Goal: Book appointment/travel/reservation

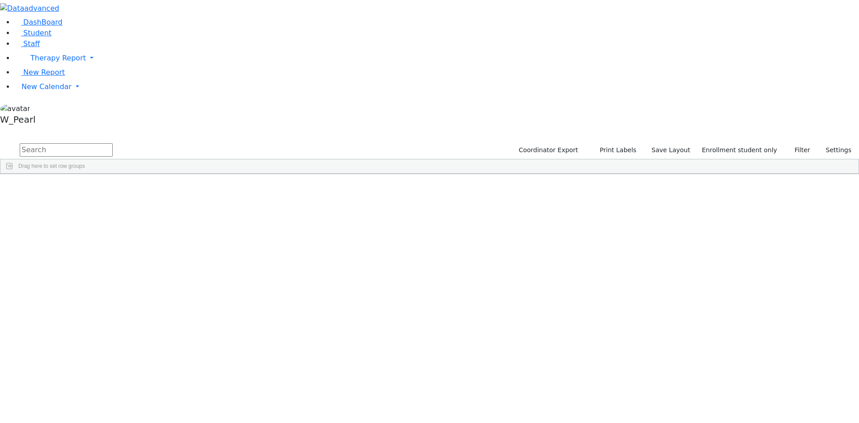
scroll to position [67, 0]
click at [769, 143] on label "Active" at bounding box center [767, 150] width 27 height 14
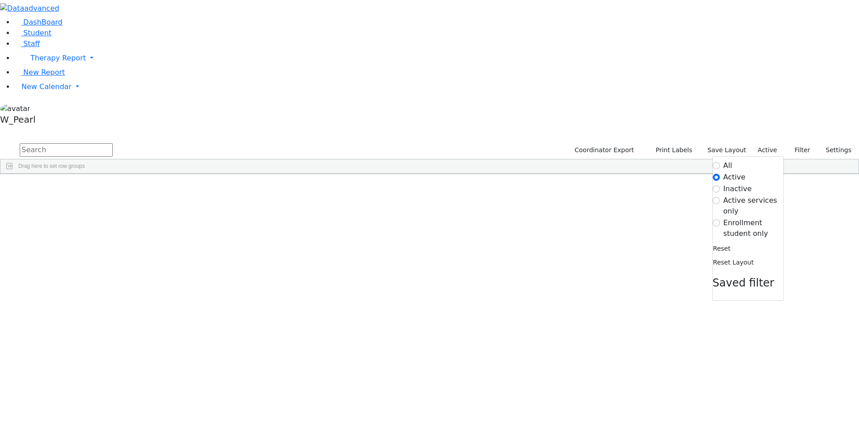
click at [742, 217] on label "Enrollment student only" at bounding box center [753, 227] width 60 height 21
click at [720, 219] on input "Enrollment student only" at bounding box center [716, 222] width 7 height 7
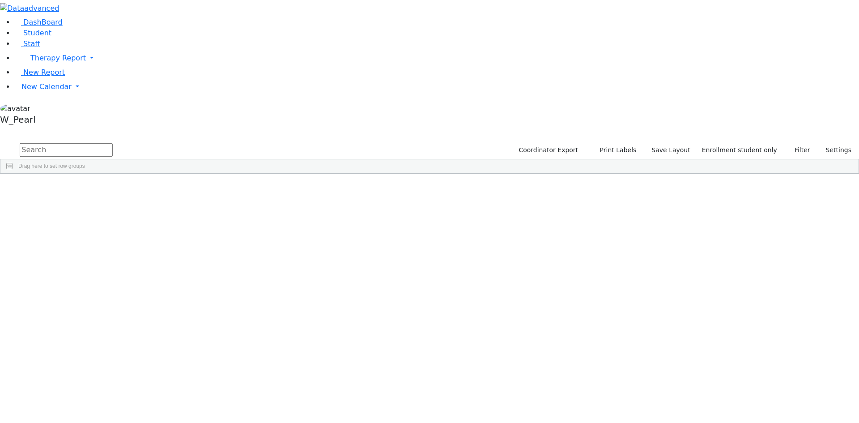
scroll to position [67, 0]
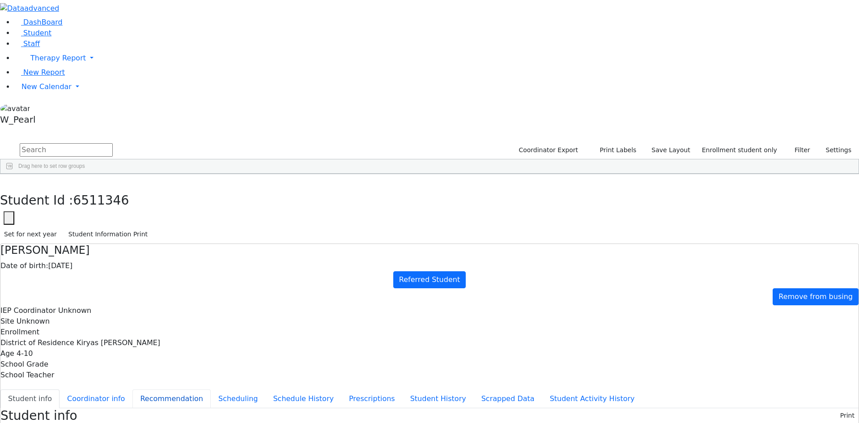
click at [211, 389] on button "Recommendation" at bounding box center [171, 398] width 78 height 19
checkbox input "true"
click at [213, 389] on button "Scheduling" at bounding box center [238, 398] width 55 height 19
click at [265, 389] on button "Schedule History" at bounding box center [303, 398] width 76 height 19
click at [341, 389] on button "Prescriptions" at bounding box center [371, 398] width 61 height 19
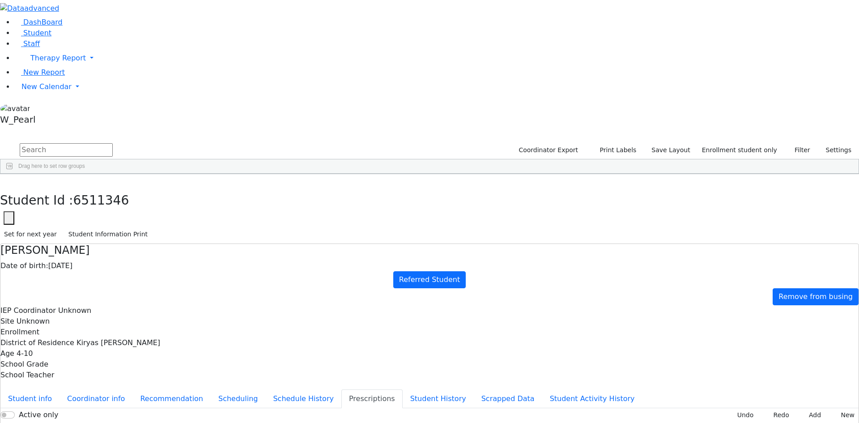
click at [341, 389] on button "Prescriptions" at bounding box center [371, 398] width 61 height 19
click at [403, 389] on button "Student History" at bounding box center [438, 398] width 71 height 19
click at [542, 389] on button "Student Activity History" at bounding box center [592, 398] width 100 height 19
click at [59, 389] on button "Student info" at bounding box center [29, 398] width 59 height 19
click at [466, 271] on link "Referred Student" at bounding box center [429, 279] width 72 height 17
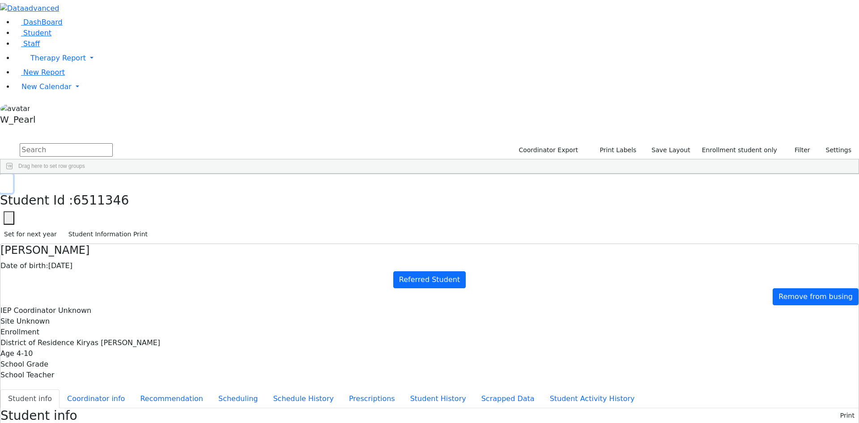
click at [9, 181] on icon "button" at bounding box center [6, 183] width 5 height 5
drag, startPoint x: 348, startPoint y: 152, endPoint x: 449, endPoint y: 150, distance: 100.2
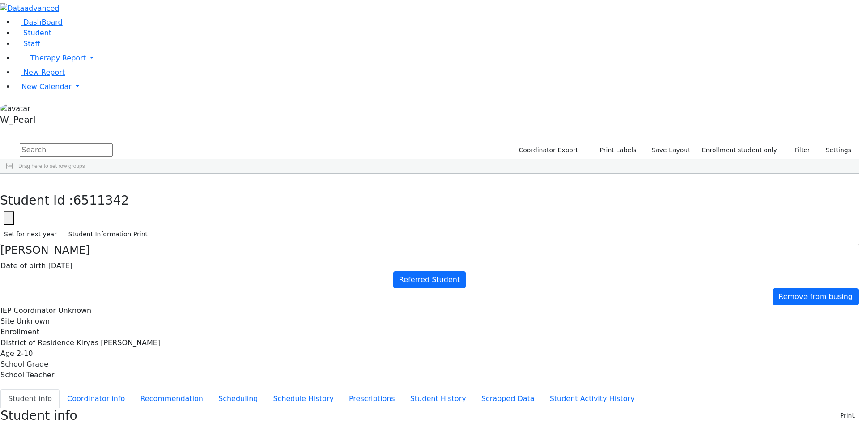
drag, startPoint x: 453, startPoint y: 149, endPoint x: 343, endPoint y: 149, distance: 110.5
click at [9, 181] on icon "button" at bounding box center [6, 183] width 5 height 5
click at [47, 128] on aside "DashBoard Student Staff Therapy Report Student Old Calendar" at bounding box center [429, 64] width 859 height 128
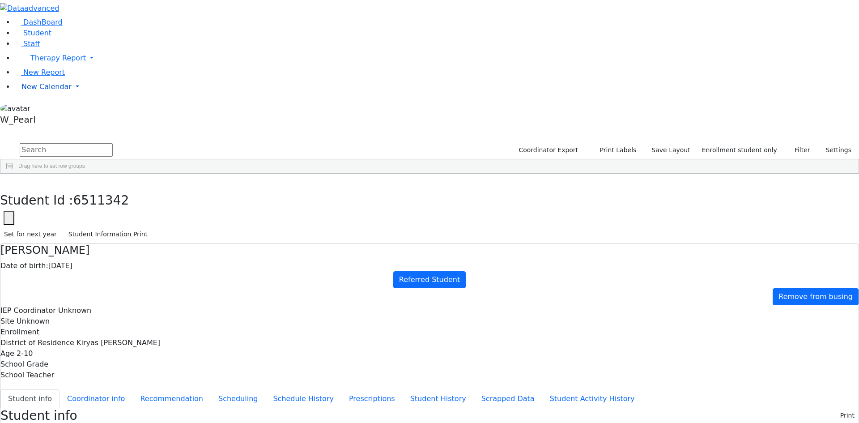
click at [52, 62] on span "New Calendar" at bounding box center [57, 58] width 55 height 8
click at [42, 37] on link "Student" at bounding box center [32, 33] width 37 height 8
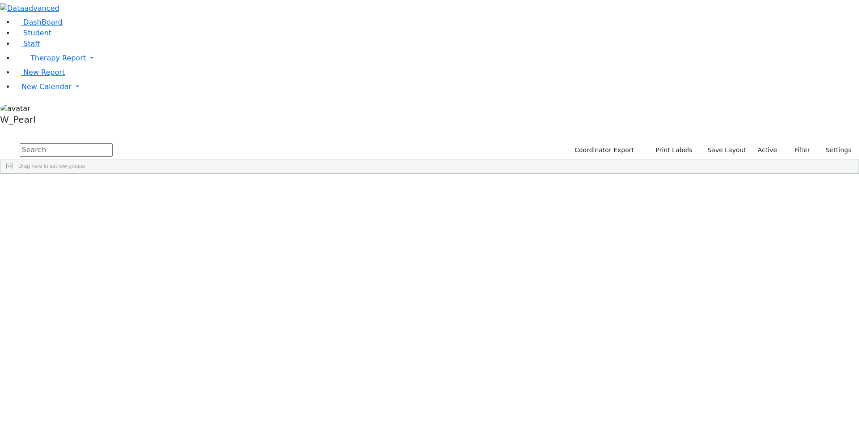
click at [761, 143] on label "Active" at bounding box center [767, 150] width 27 height 14
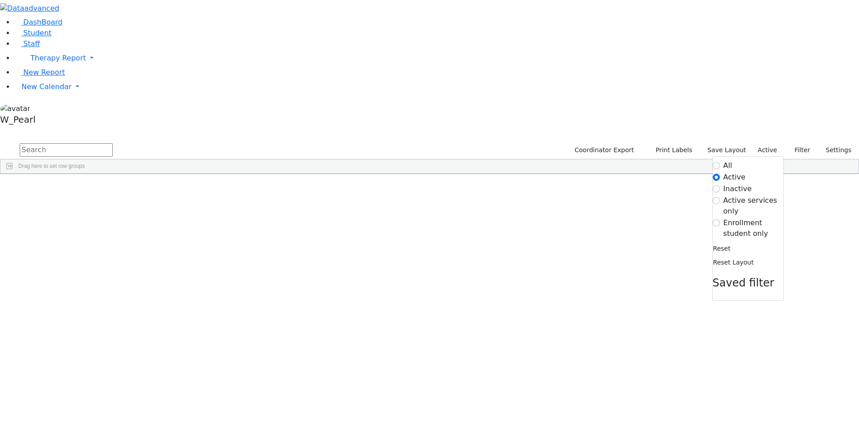
click at [728, 172] on label "Active" at bounding box center [734, 177] width 22 height 11
click at [720, 174] on input "Active" at bounding box center [716, 177] width 7 height 7
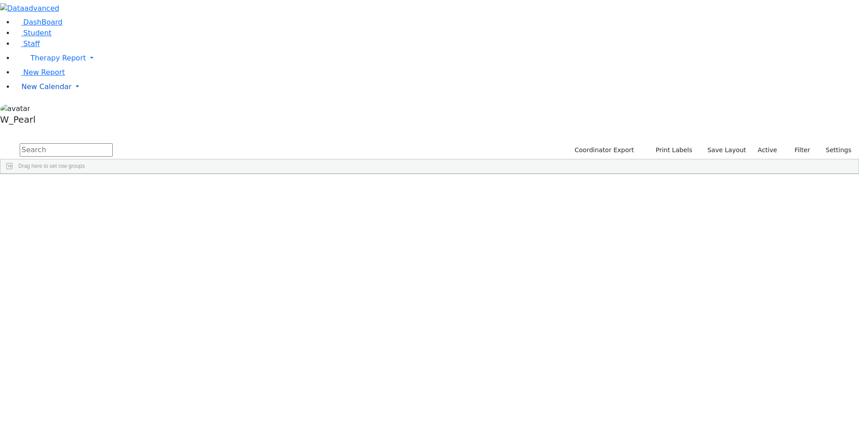
click at [27, 67] on link "New Calendar" at bounding box center [436, 58] width 845 height 18
click at [34, 109] on span "Calendar" at bounding box center [35, 104] width 32 height 8
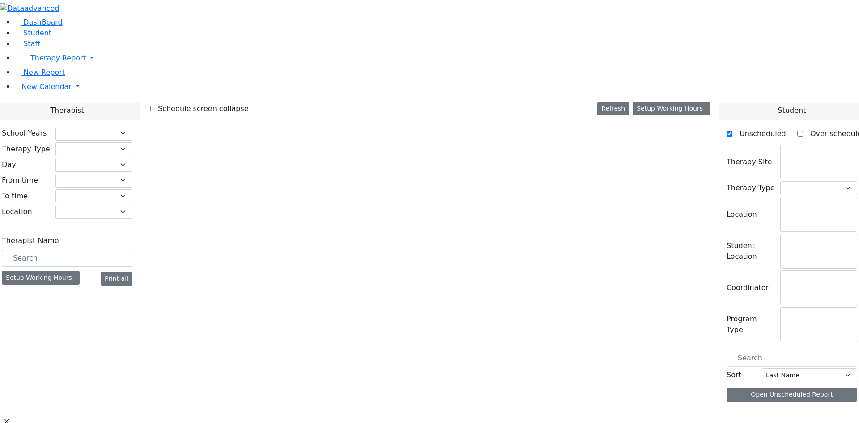
select select "212"
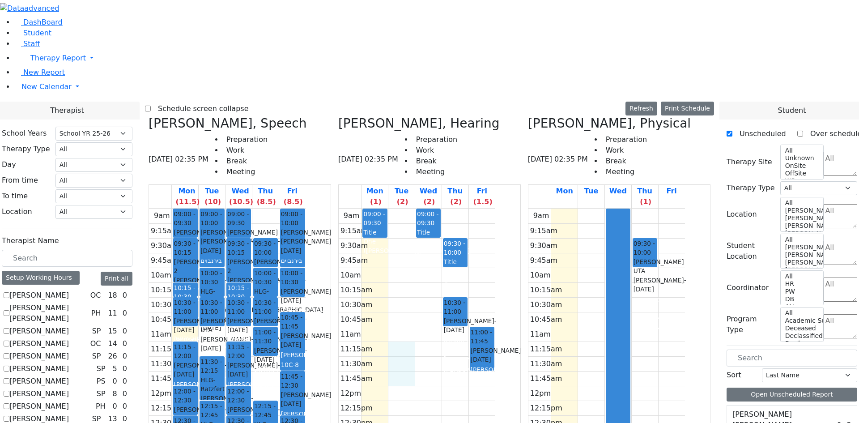
click at [465, 213] on div "9am 9:15am 9:30am 9:45am 10am 10:15am 10:30am 10:45am 11am 11:15am 11:30am 11:4…" at bounding box center [417, 385] width 157 height 354
drag, startPoint x: 463, startPoint y: 177, endPoint x: 467, endPoint y: 221, distance: 43.9
click at [467, 221] on div "9am 9:15am 9:30am 9:45am 10am 10:15am 10:30am 10:45am 11am 11:15am 11:30am 11:4…" at bounding box center [417, 385] width 157 height 354
drag, startPoint x: 483, startPoint y: 176, endPoint x: 485, endPoint y: 219, distance: 43.0
click at [485, 219] on div "9am 9:15am 9:30am 9:45am 10am 10:15am 10:30am 10:45am 11am 11:15am 11:30am 11:4…" at bounding box center [417, 385] width 157 height 354
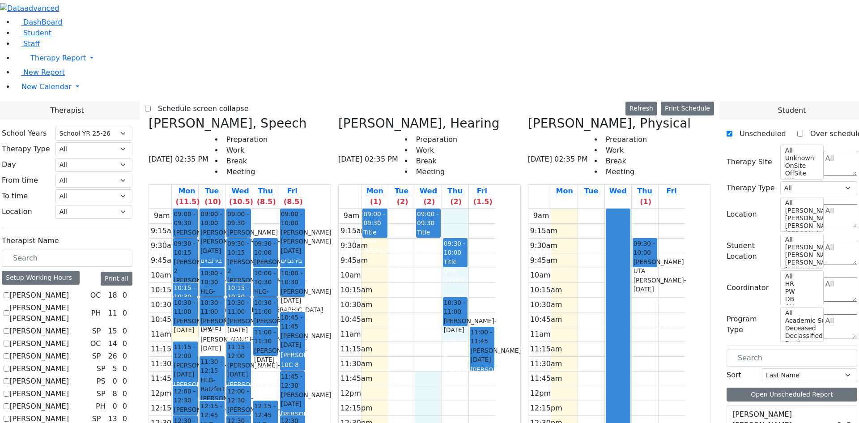
click at [495, 229] on div "9am 9:15am 9:30am 9:45am 10am 10:15am 10:30am 10:45am 11am 11:15am 11:30am 11:4…" at bounding box center [417, 385] width 157 height 354
drag, startPoint x: 506, startPoint y: 178, endPoint x: 510, endPoint y: 227, distance: 49.4
drag, startPoint x: 489, startPoint y: 200, endPoint x: 490, endPoint y: 214, distance: 13.9
click at [491, 217] on div "9am 9:15am 9:30am 9:45am 10am 10:15am 10:30am 10:45am 11am 11:15am 11:30am 11:4…" at bounding box center [417, 385] width 157 height 354
click at [467, 217] on div "9am 9:15am 9:30am 9:45am 10am 10:15am 10:30am 10:45am 11am 11:15am 11:30am 11:4…" at bounding box center [417, 385] width 157 height 354
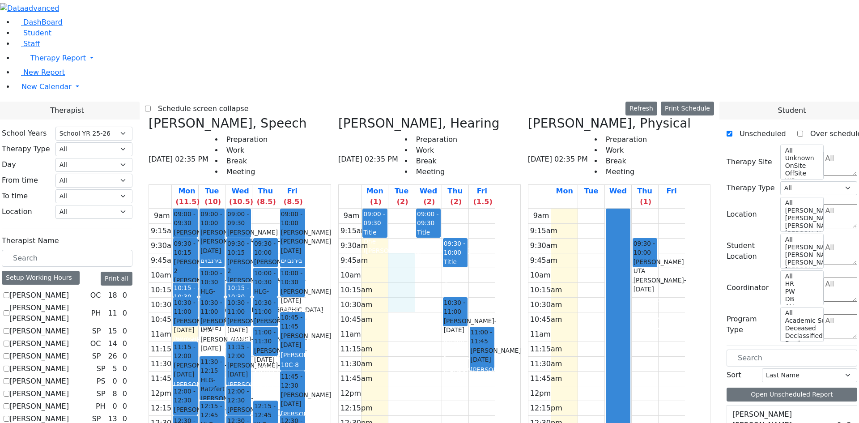
drag, startPoint x: 462, startPoint y: 153, endPoint x: 468, endPoint y: 106, distance: 46.9
click at [468, 208] on div "9am 9:15am 9:30am 9:45am 10am 10:15am 10:30am 10:45am 11am 11:15am 11:30am 11:4…" at bounding box center [417, 385] width 157 height 354
click at [478, 208] on div "9am 9:15am 9:30am 9:45am 10am 10:15am 10:30am 10:45am 11am 11:15am 11:30am 11:4…" at bounding box center [417, 385] width 157 height 354
click at [528, 116] on icon at bounding box center [528, 123] width 0 height 15
checkbox input "false"
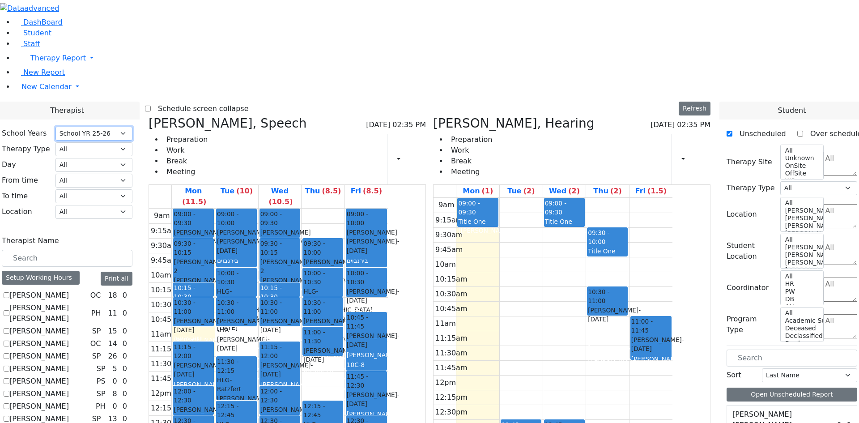
click at [132, 127] on select "Select School YR School YR 25-26 Summer YR 25 School YR 24-25 Summer YR 24 Scho…" at bounding box center [93, 134] width 77 height 14
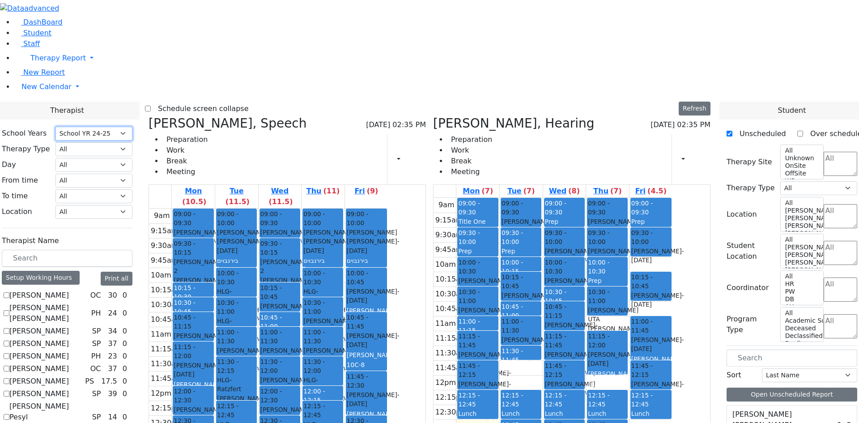
click at [584, 368] on div "Goldman Yisruel - 09/27/2021" at bounding box center [564, 377] width 39 height 18
click at [132, 127] on select "Select School YR School YR 25-26 Summer YR 25 School YR 24-25 Summer YR 24 Scho…" at bounding box center [93, 134] width 77 height 14
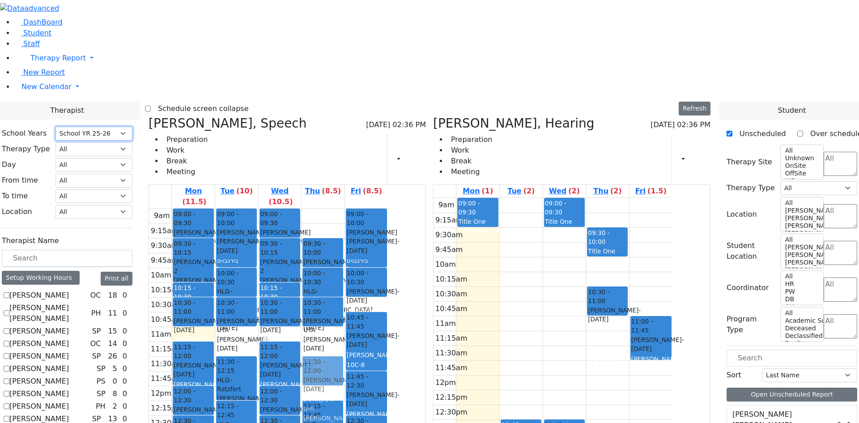
drag, startPoint x: 412, startPoint y: 194, endPoint x: 408, endPoint y: 217, distance: 23.1
click at [344, 217] on div "09:30 - 10:00 Getzel Berger UTA Lowy Jermiah - 05/29/2018 לעווי ירמי' Ziegler, …" at bounding box center [322, 385] width 43 height 354
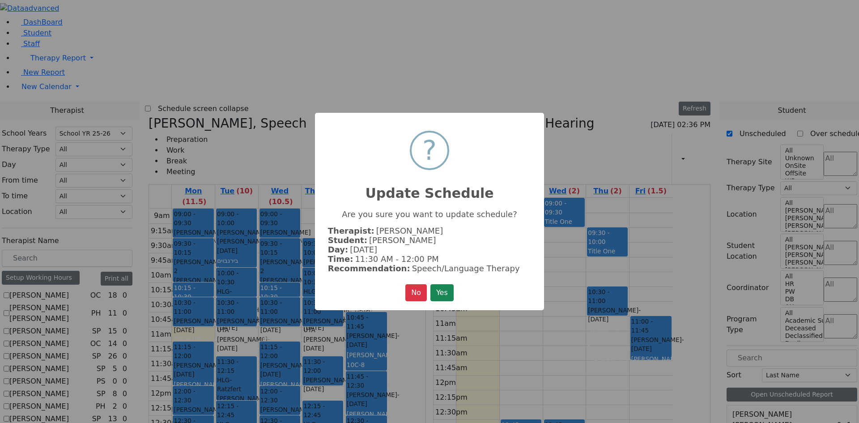
drag, startPoint x: 436, startPoint y: 291, endPoint x: 535, endPoint y: 244, distance: 110.3
click at [437, 290] on button "Yes" at bounding box center [441, 292] width 23 height 17
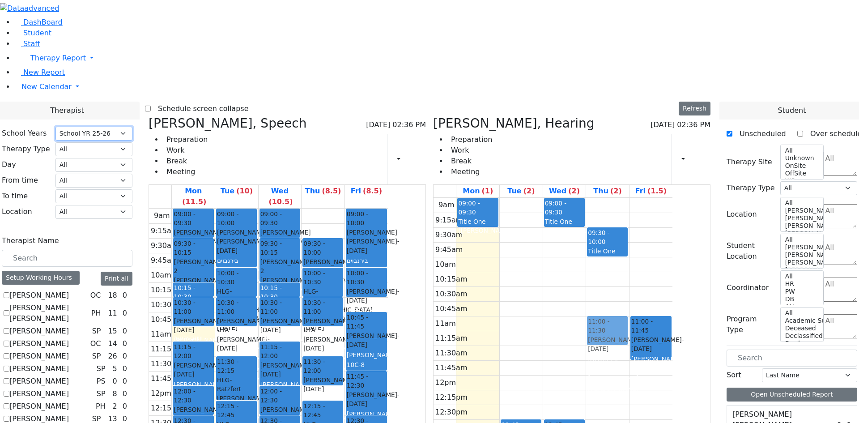
drag, startPoint x: 657, startPoint y: 174, endPoint x: 656, endPoint y: 196, distance: 21.9
click at [629, 202] on div "09:30 - 10:00 Title One (Jermy Lowy) 10:30 - 11:00 Itzkowitz Chaim - 11/14/2021…" at bounding box center [607, 375] width 43 height 354
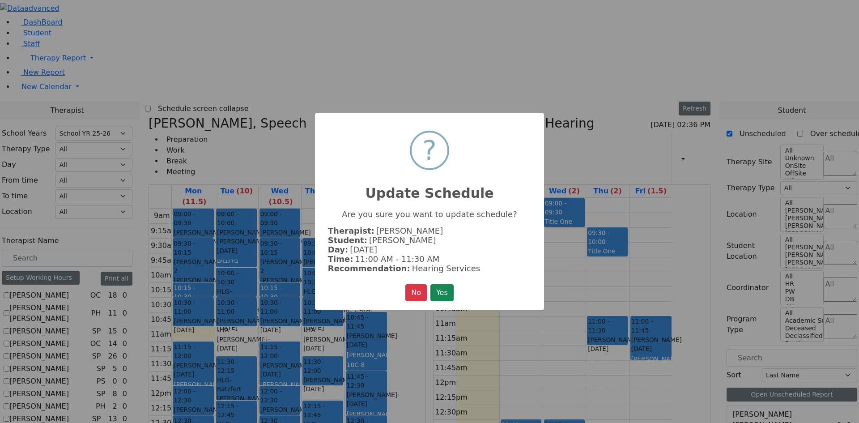
drag, startPoint x: 439, startPoint y: 291, endPoint x: 446, endPoint y: 291, distance: 6.7
click at [441, 291] on button "Yes" at bounding box center [441, 292] width 23 height 17
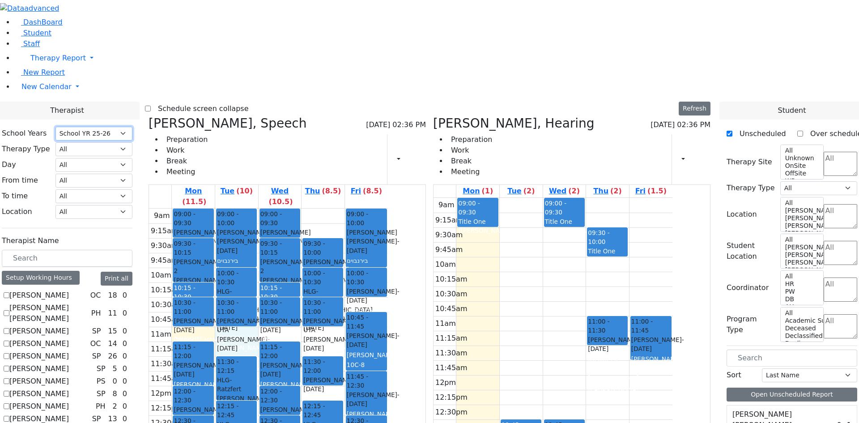
click at [328, 208] on div "9am 9:15am 9:30am 9:45am 10am 10:15am 10:30am 10:45am 11am 11:15am 11:30am 11:4…" at bounding box center [268, 385] width 239 height 354
drag, startPoint x: 767, startPoint y: 320, endPoint x: 325, endPoint y: 197, distance: 459.3
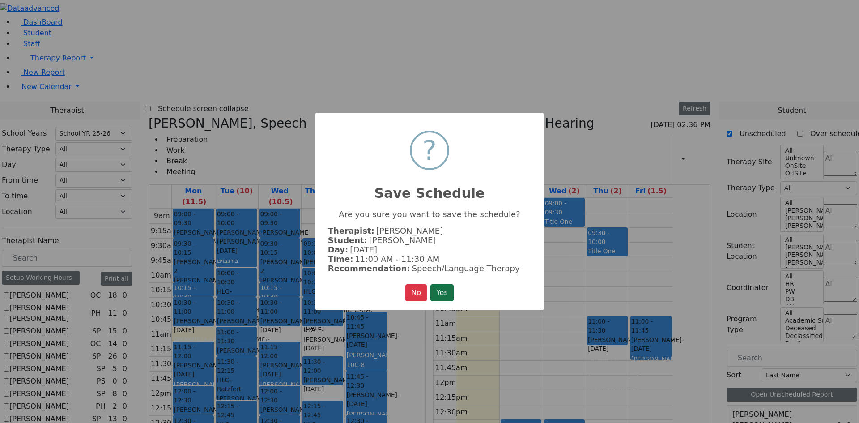
click at [450, 290] on button "Yes" at bounding box center [441, 292] width 23 height 17
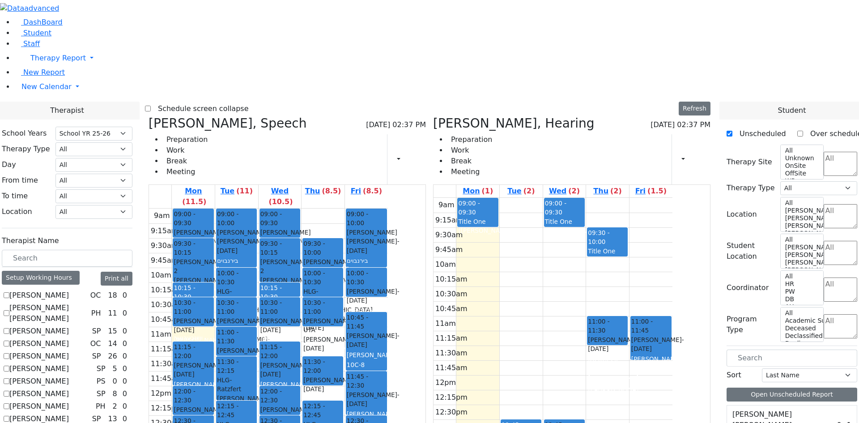
scroll to position [2102, 0]
drag, startPoint x: 764, startPoint y: 249, endPoint x: 427, endPoint y: 190, distance: 341.9
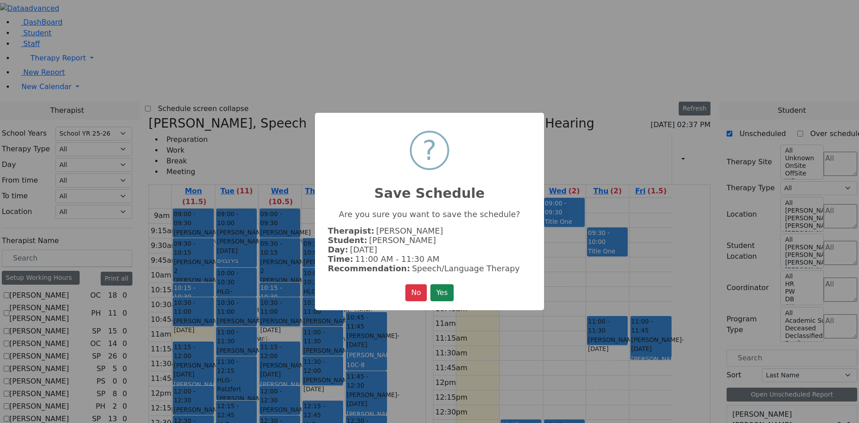
drag, startPoint x: 441, startPoint y: 291, endPoint x: 450, endPoint y: 284, distance: 11.5
click at [441, 290] on button "Yes" at bounding box center [441, 292] width 23 height 17
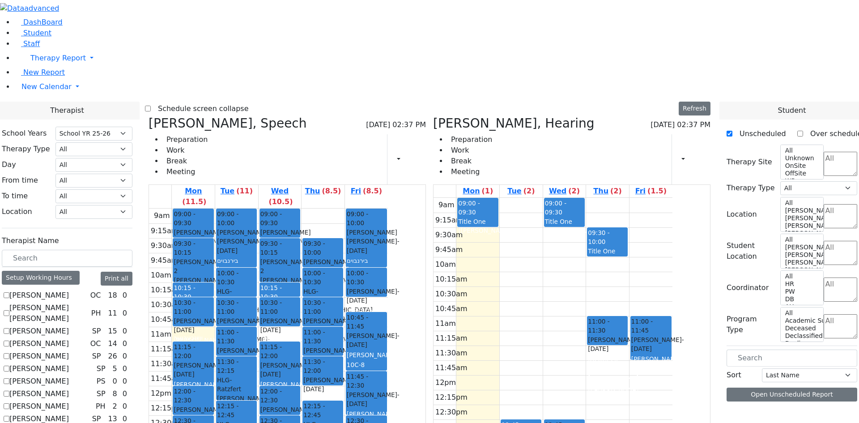
scroll to position [0, 0]
drag, startPoint x: 531, startPoint y: 191, endPoint x: 528, endPoint y: 197, distance: 6.4
click at [527, 200] on div "9am 9:15am 9:30am 9:45am 10am 10:15am 10:30am 10:45am 11am 11:15am 11:30am 11:4…" at bounding box center [552, 375] width 239 height 354
drag, startPoint x: 573, startPoint y: 161, endPoint x: 573, endPoint y: 168, distance: 6.7
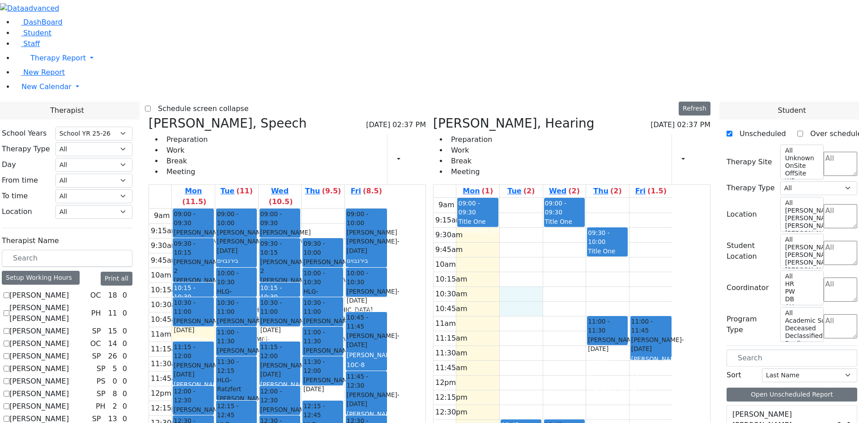
click at [572, 198] on div "9am 9:15am 9:30am 9:45am 10am 10:15am 10:30am 10:45am 11am 11:15am 11:30am 11:4…" at bounding box center [552, 375] width 239 height 354
drag, startPoint x: 756, startPoint y: 365, endPoint x: 568, endPoint y: 156, distance: 281.2
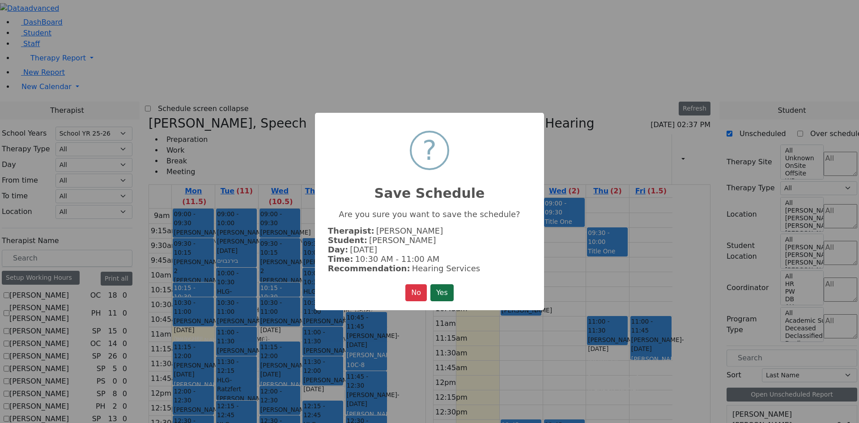
click at [454, 291] on button "Yes" at bounding box center [441, 292] width 23 height 17
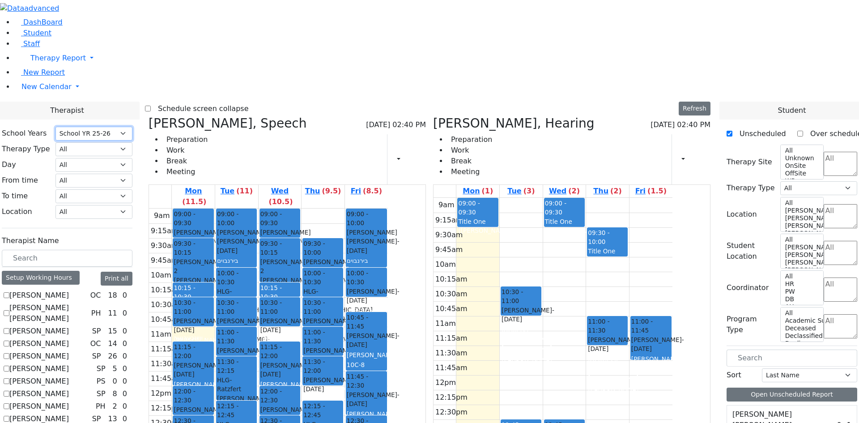
click at [132, 127] on select "Select School YR School YR 25-26 Summer YR 25 School YR 24-25 Summer YR 24 Scho…" at bounding box center [93, 134] width 77 height 14
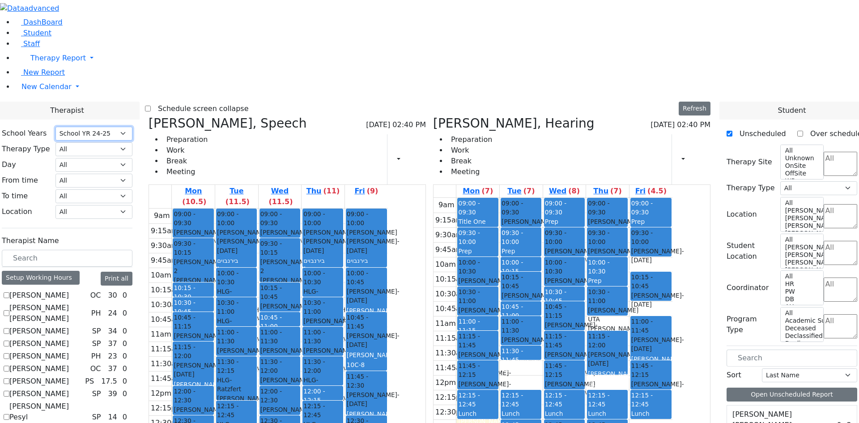
click at [132, 127] on select "Select School YR School YR 25-26 Summer YR 25 School YR 24-25 Summer YR 24 Scho…" at bounding box center [93, 134] width 77 height 14
select select "212"
click at [132, 127] on select "Select School YR School YR 25-26 Summer YR 25 School YR 24-25 Summer YR 24 Scho…" at bounding box center [93, 134] width 77 height 14
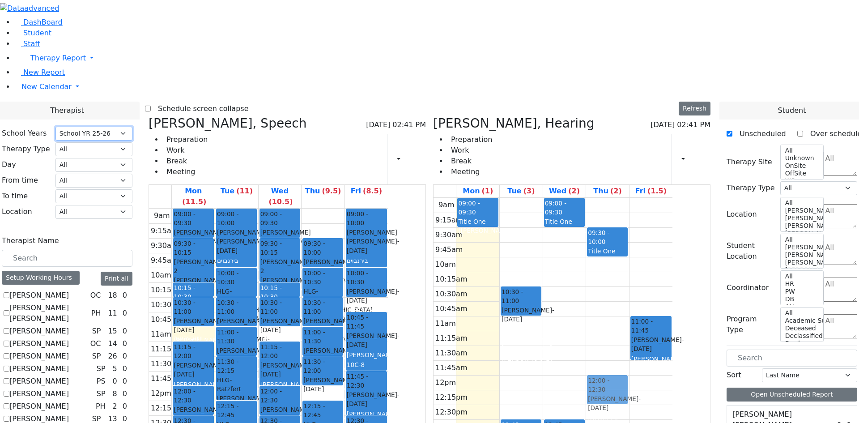
drag, startPoint x: 652, startPoint y: 199, endPoint x: 652, endPoint y: 246, distance: 46.5
click at [629, 253] on div "09:30 - 10:00 Title One (Jermy Lowy) 11:00 - 11:30 Itzkowitz Chaim - 11/14/2021…" at bounding box center [607, 375] width 43 height 354
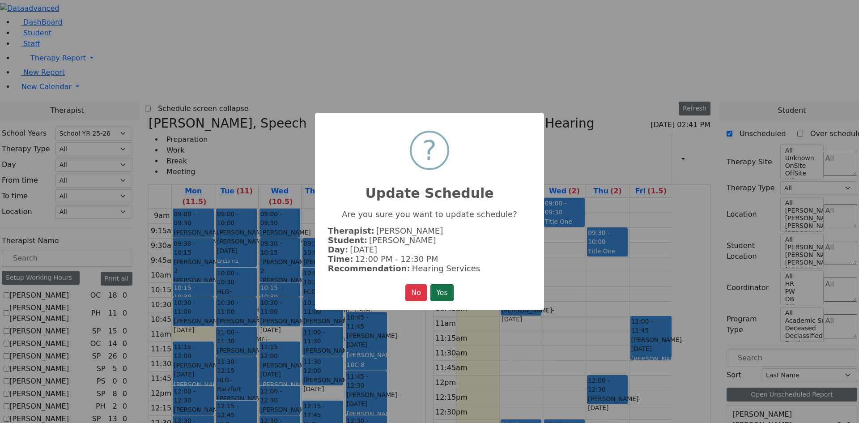
click at [443, 284] on button "Yes" at bounding box center [441, 292] width 23 height 17
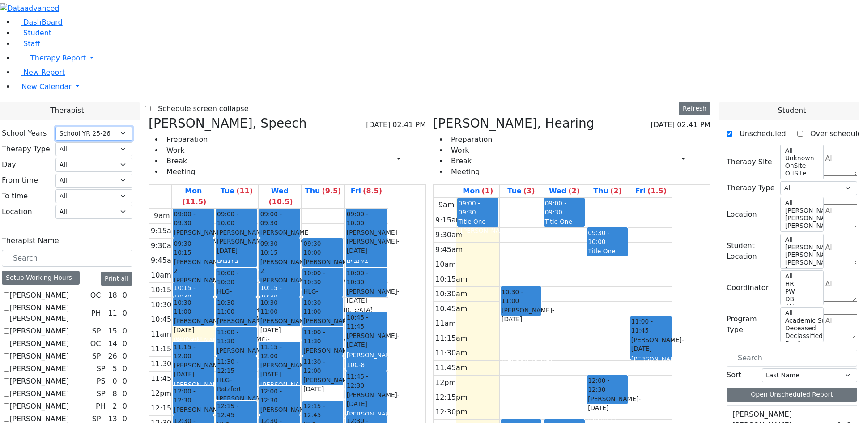
scroll to position [1074, 0]
drag, startPoint x: 760, startPoint y: 315, endPoint x: 519, endPoint y: 206, distance: 264.5
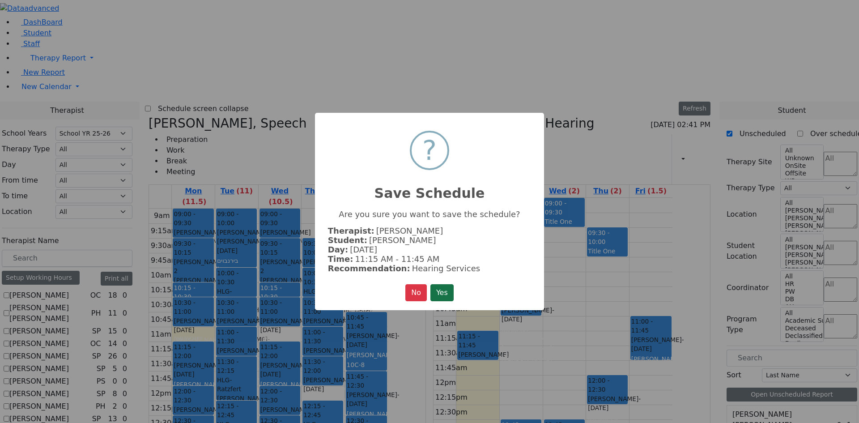
click at [446, 284] on button "Yes" at bounding box center [441, 292] width 23 height 17
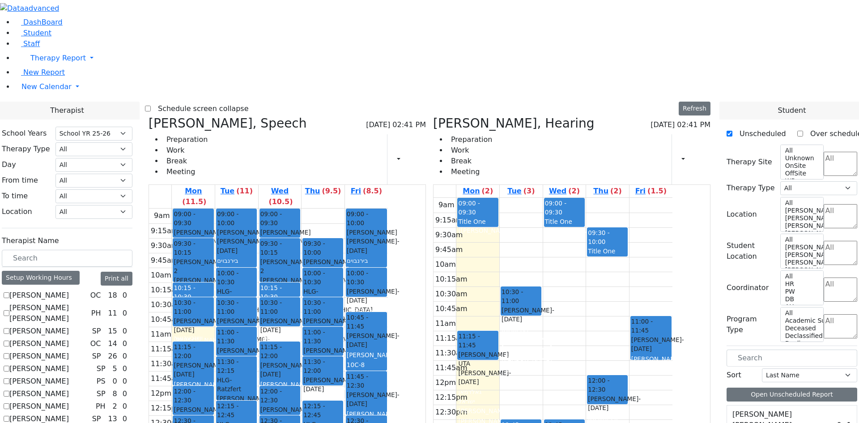
scroll to position [1029, 0]
drag, startPoint x: 764, startPoint y: 374, endPoint x: 584, endPoint y: 210, distance: 243.2
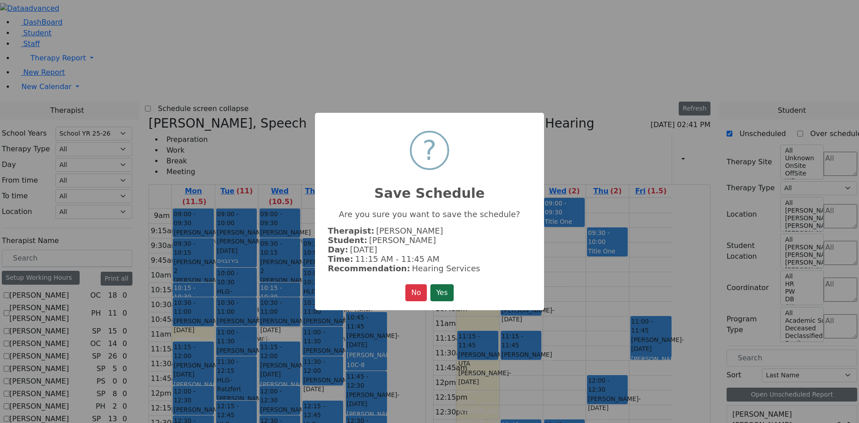
drag, startPoint x: 447, startPoint y: 290, endPoint x: 523, endPoint y: 282, distance: 76.5
click at [447, 290] on button "Yes" at bounding box center [441, 292] width 23 height 17
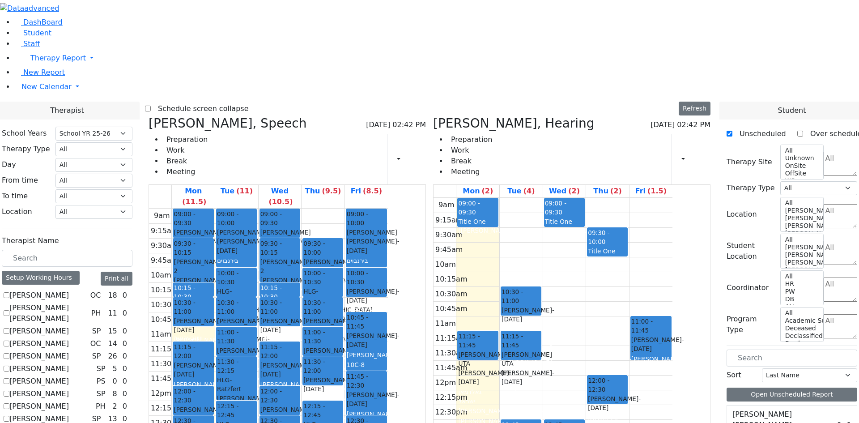
drag, startPoint x: 765, startPoint y: 374, endPoint x: 659, endPoint y: 209, distance: 196.8
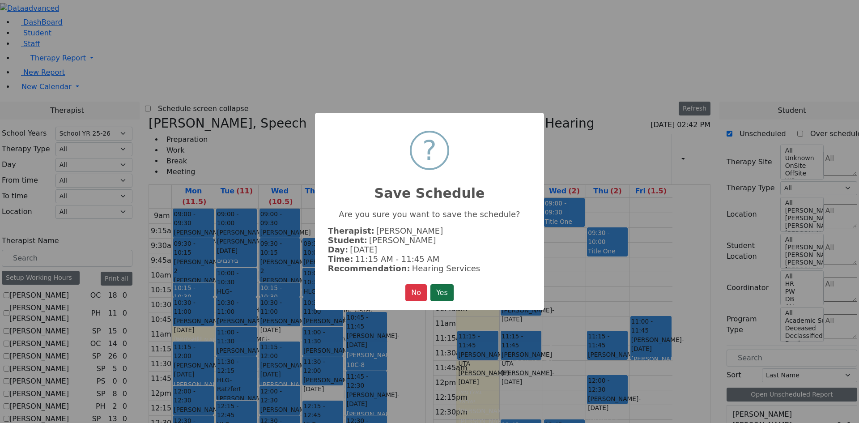
click at [443, 295] on button "Yes" at bounding box center [441, 292] width 23 height 17
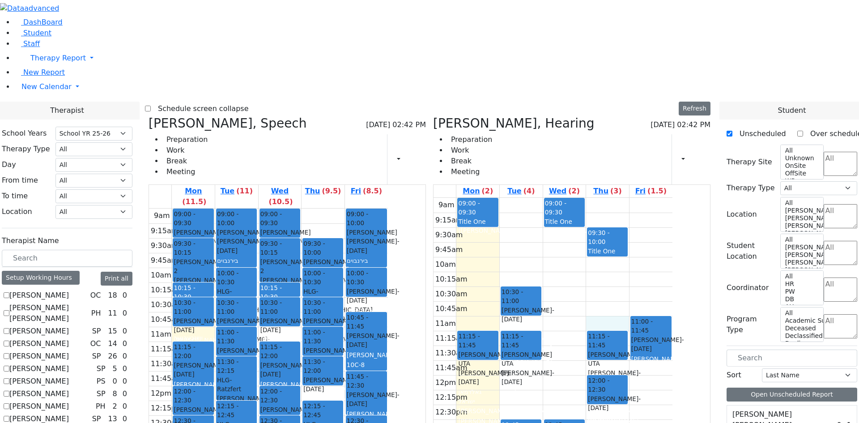
click at [652, 198] on div "9am 9:15am 9:30am 9:45am 10am 10:15am 10:30am 10:45am 11am 11:15am 11:30am 11:4…" at bounding box center [552, 375] width 239 height 354
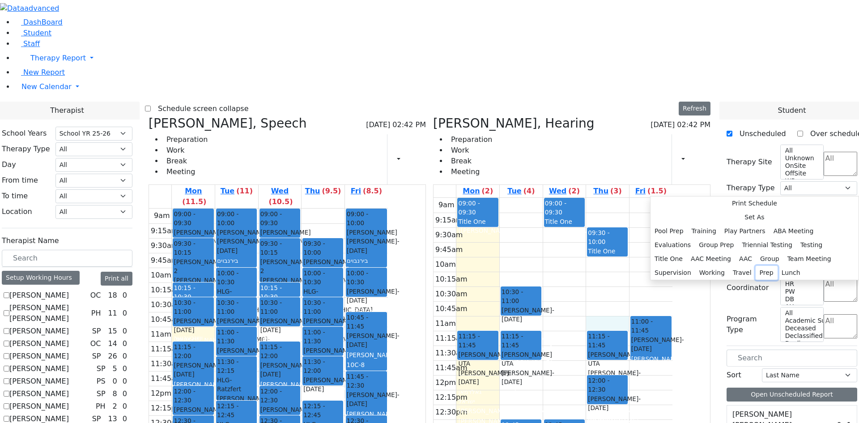
click at [756, 266] on button "Prep" at bounding box center [767, 273] width 22 height 14
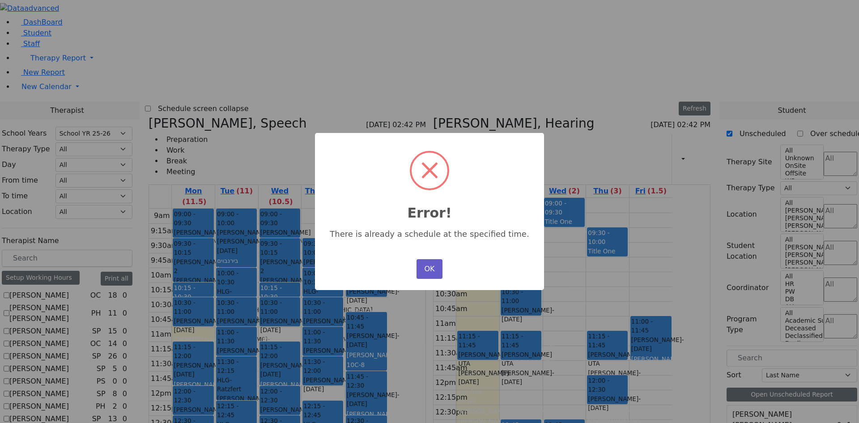
click at [432, 265] on button "OK" at bounding box center [429, 269] width 26 height 20
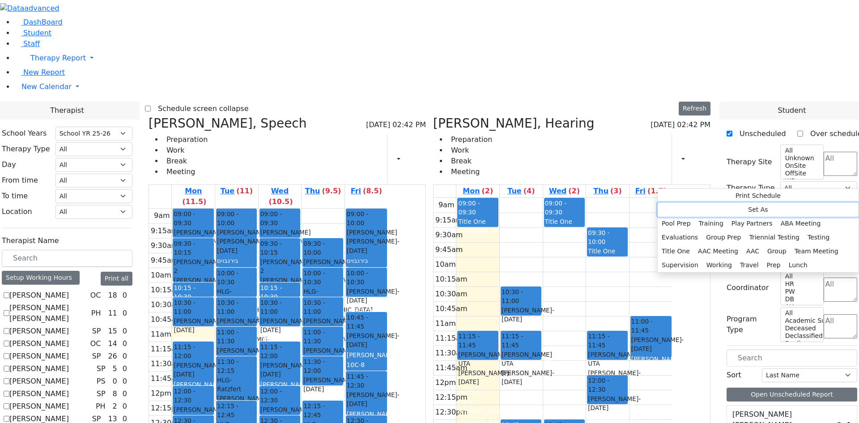
click at [682, 203] on button "Set As" at bounding box center [758, 210] width 201 height 14
click at [772, 258] on button "Prep" at bounding box center [774, 265] width 22 height 14
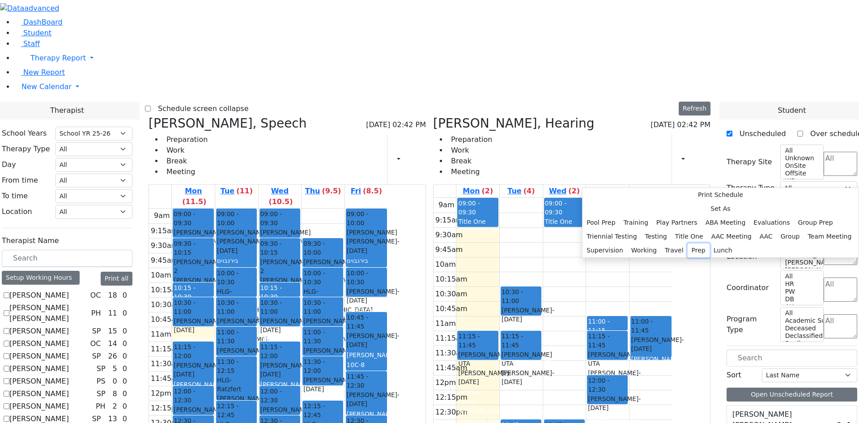
click at [688, 252] on button "Prep" at bounding box center [699, 250] width 22 height 14
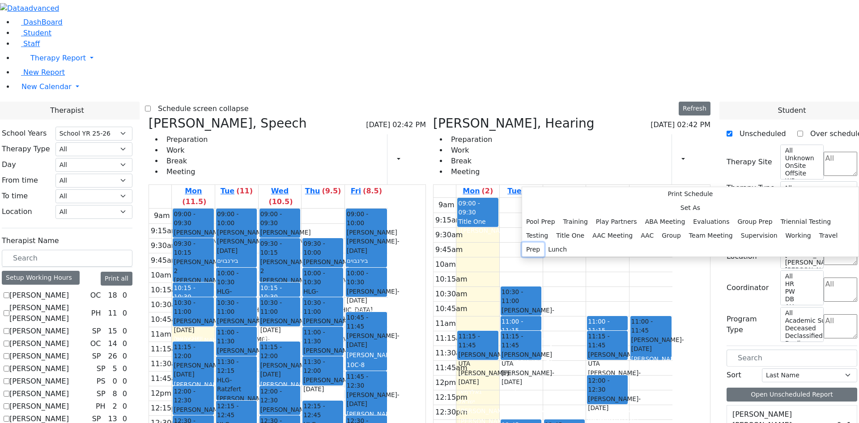
click at [544, 256] on button "Prep" at bounding box center [533, 249] width 22 height 14
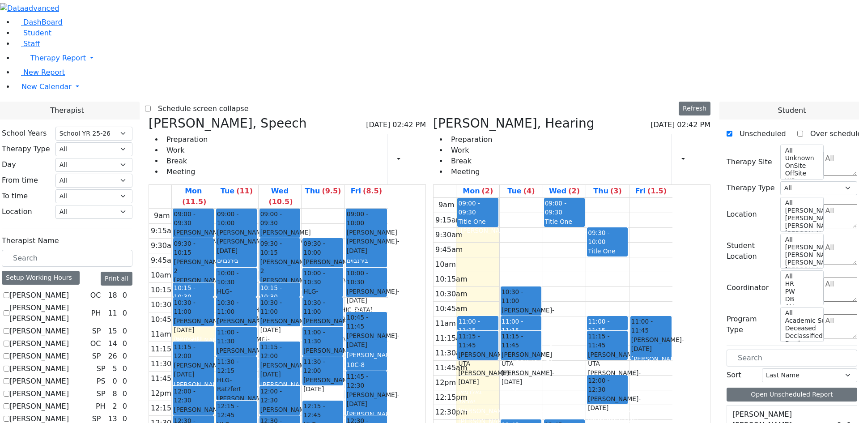
click at [365, 382] on div "9am 9:15am 9:30am 9:45am 10am 10:15am 10:30am 10:45am 11am 11:15am 11:30am 11:4…" at bounding box center [268, 385] width 239 height 354
drag, startPoint x: 459, startPoint y: 344, endPoint x: 452, endPoint y: 407, distance: 63.0
click at [388, 410] on div "9am 9:15am 9:30am 9:45am 10am 10:15am 10:30am 10:45am 11am 11:15am 11:30am 11:4…" at bounding box center [268, 385] width 239 height 354
drag, startPoint x: 417, startPoint y: 403, endPoint x: 411, endPoint y: 404, distance: 6.0
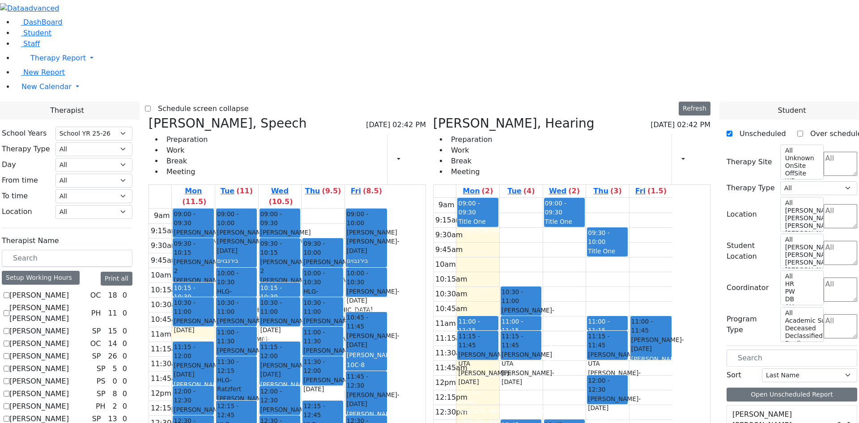
click at [388, 410] on div "9am 9:15am 9:30am 9:45am 10am 10:15am 10:30am 10:45am 11am 11:15am 11:30am 11:4…" at bounding box center [268, 385] width 239 height 354
drag, startPoint x: 335, startPoint y: 399, endPoint x: 353, endPoint y: 389, distance: 21.0
click at [337, 413] on div "9am 9:15am 9:30am 9:45am 10am 10:15am 10:30am 10:45am 11am 11:15am 11:30am 11:4…" at bounding box center [268, 385] width 239 height 354
click at [377, 373] on div "9am 9:15am 9:30am 9:45am 10am 10:15am 10:30am 10:45am 11am 11:15am 11:30am 11:4…" at bounding box center [268, 385] width 239 height 354
drag, startPoint x: 414, startPoint y: 70, endPoint x: 412, endPoint y: 81, distance: 10.4
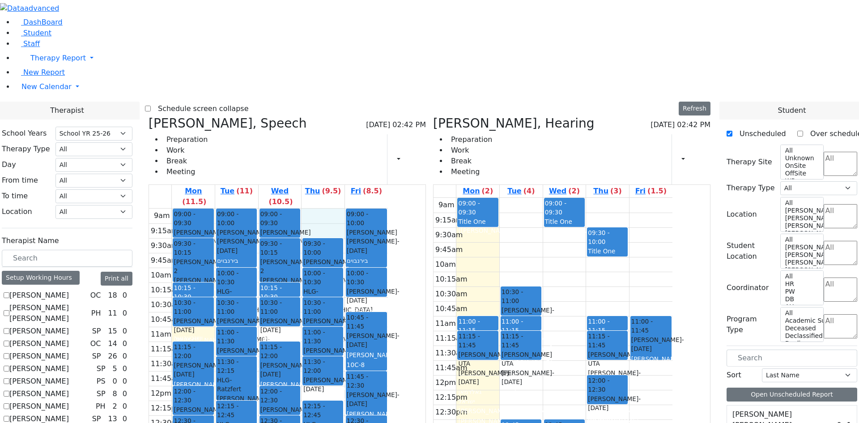
click at [388, 208] on div "9am 9:15am 9:30am 9:45am 10am 10:15am 10:30am 10:45am 11am 11:15am 11:30am 11:4…" at bounding box center [268, 385] width 239 height 354
drag, startPoint x: 569, startPoint y: 76, endPoint x: 565, endPoint y: 85, distance: 10.1
click at [565, 198] on div "9am 9:15am 9:30am 9:45am 10am 10:15am 10:30am 10:45am 11am 11:15am 11:30am 11:4…" at bounding box center [552, 375] width 239 height 354
click at [388, 208] on div "9am 9:15am 9:30am 9:45am 10am 10:15am 10:30am 10:45am 11am 11:15am 11:30am 11:4…" at bounding box center [268, 385] width 239 height 354
drag, startPoint x: 649, startPoint y: 74, endPoint x: 645, endPoint y: 82, distance: 8.6
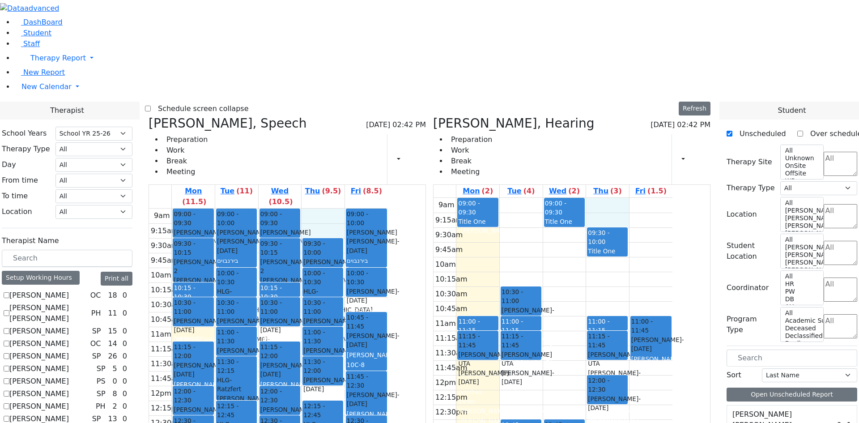
click at [645, 198] on div "9am 9:15am 9:30am 9:45am 10am 10:15am 10:30am 10:45am 11am 11:15am 11:30am 11:4…" at bounding box center [552, 375] width 239 height 354
drag, startPoint x: 413, startPoint y: 76, endPoint x: 412, endPoint y: 84, distance: 7.2
click at [388, 208] on div "9am 9:15am 9:30am 9:45am 10am 10:15am 10:30am 10:45am 11am 11:15am 11:30am 11:4…" at bounding box center [268, 385] width 239 height 354
drag, startPoint x: 571, startPoint y: 80, endPoint x: 578, endPoint y: 132, distance: 52.4
click at [578, 198] on div "9am 9:15am 9:30am 9:45am 10am 10:15am 10:30am 10:45am 11am 11:15am 11:30am 11:4…" at bounding box center [552, 375] width 239 height 354
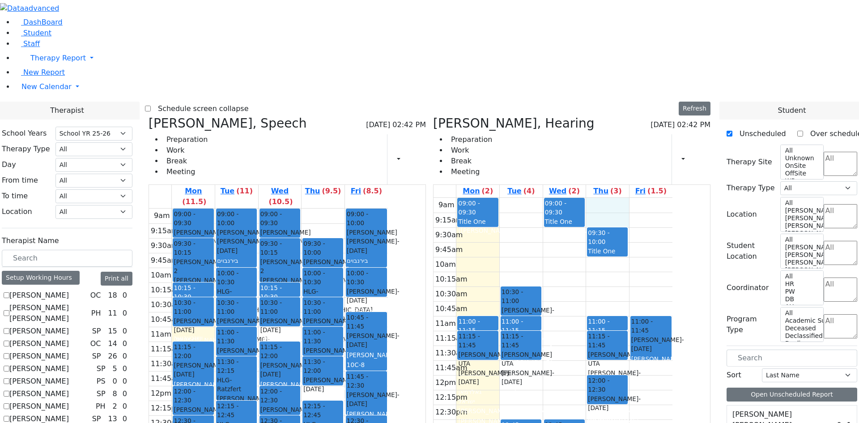
drag, startPoint x: 655, startPoint y: 75, endPoint x: 654, endPoint y: 83, distance: 8.1
click at [654, 198] on div "9am 9:15am 9:30am 9:45am 10am 10:15am 10:30am 10:45am 11am 11:15am 11:30am 11:4…" at bounding box center [552, 375] width 239 height 354
drag, startPoint x: 569, startPoint y: 68, endPoint x: 584, endPoint y: 74, distance: 16.4
click at [573, 198] on div "9am 9:15am 9:30am 9:45am 10am 10:15am 10:30am 10:45am 11am 11:15am 11:30am 11:4…" at bounding box center [552, 375] width 239 height 354
click at [666, 198] on div "9am 9:15am 9:30am 9:45am 10am 10:15am 10:30am 10:45am 11am 11:15am 11:30am 11:4…" at bounding box center [552, 375] width 239 height 354
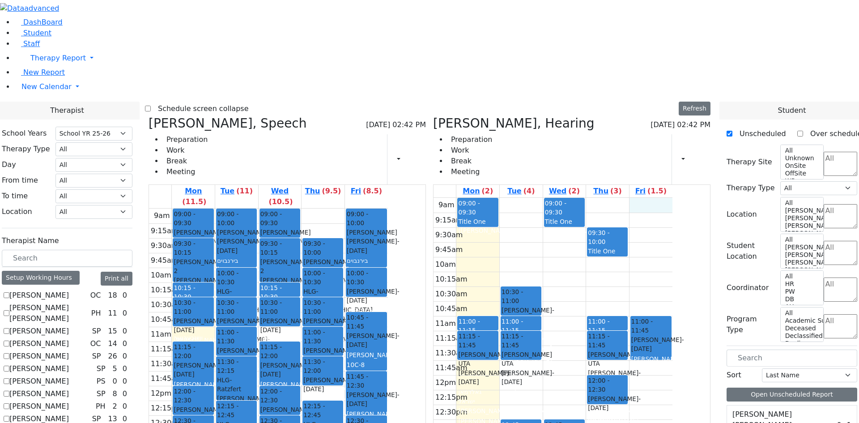
click at [672, 198] on div "9am 9:15am 9:30am 9:45am 10am 10:15am 10:30am 10:45am 11am 11:15am 11:30am 11:4…" at bounding box center [552, 375] width 239 height 354
click at [651, 198] on div "9am 9:15am 9:30am 9:45am 10am 10:15am 10:30am 10:45am 11am 11:15am 11:30am 11:4…" at bounding box center [552, 375] width 239 height 354
drag, startPoint x: 577, startPoint y: 80, endPoint x: 595, endPoint y: 81, distance: 18.4
click at [578, 198] on div "9am 9:15am 9:30am 9:45am 10am 10:15am 10:30am 10:45am 11am 11:15am 11:30am 11:4…" at bounding box center [552, 375] width 239 height 354
drag, startPoint x: 656, startPoint y: 69, endPoint x: 609, endPoint y: 63, distance: 46.9
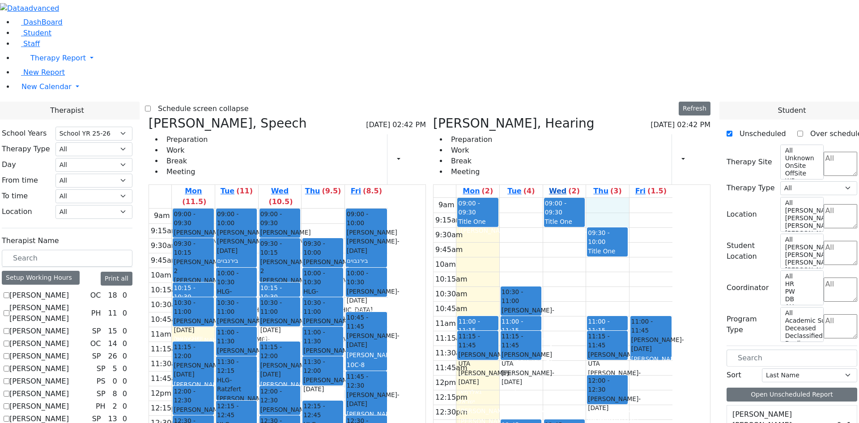
click at [656, 198] on div "9am 9:15am 9:30am 9:45am 10am 10:15am 10:30am 10:45am 11am 11:15am 11:30am 11:4…" at bounding box center [552, 375] width 239 height 354
click at [388, 208] on div "9am 9:15am 9:30am 9:45am 10am 10:15am 10:30am 10:45am 11am 11:15am 11:30am 11:4…" at bounding box center [268, 385] width 239 height 354
click at [356, 276] on span "- [DATE]" at bounding box center [329, 284] width 53 height 16
click at [627, 255] on div "([PERSON_NAME])" at bounding box center [607, 259] width 39 height 9
click at [342, 276] on div "Lowy Jermiah - 05/29/2018" at bounding box center [322, 285] width 39 height 18
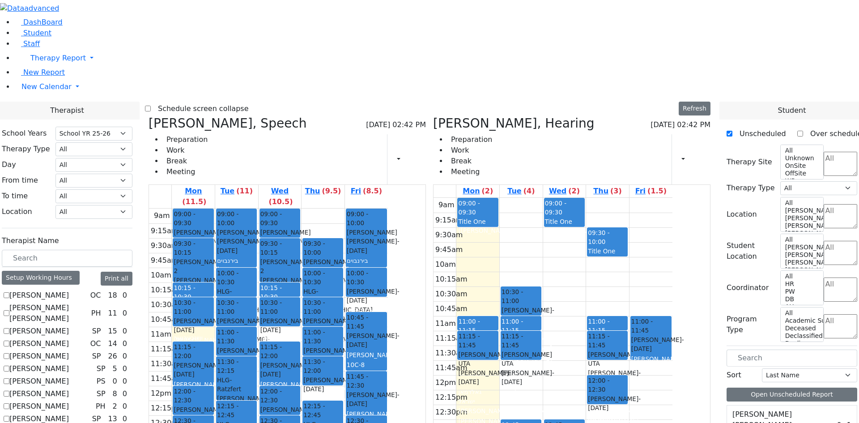
click at [456, 244] on div "9:45am" at bounding box center [444, 249] width 23 height 11
click at [386, 294] on div at bounding box center [366, 296] width 40 height 4
click at [388, 208] on div "9am 9:15am 9:30am 9:45am 10am 10:15am 10:30am 10:45am 11am 11:15am 11:30am 11:4…" at bounding box center [268, 385] width 239 height 354
drag, startPoint x: 282, startPoint y: 403, endPoint x: 306, endPoint y: 406, distance: 24.3
click at [313, 407] on tr "09:00 - 09:30 [PERSON_NAME] [PERSON_NAME] - [DATE] הערשקאוויטש [PERSON_NAME] שנ…" at bounding box center [268, 385] width 239 height 354
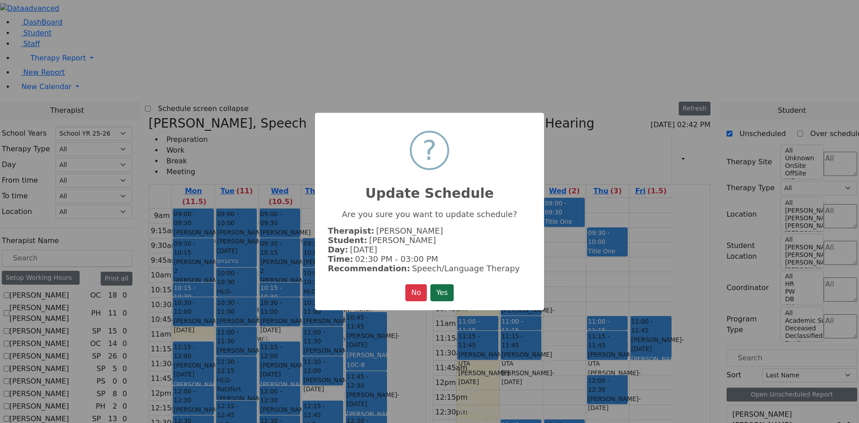
click at [454, 295] on button "Yes" at bounding box center [441, 292] width 23 height 17
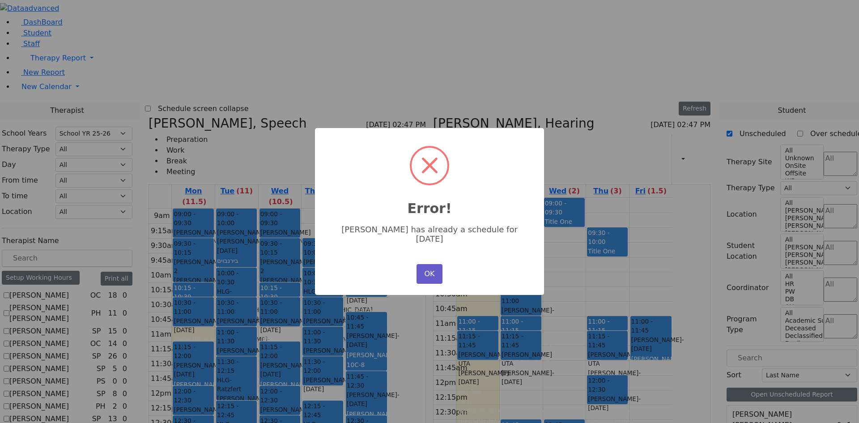
click at [425, 272] on button "OK" at bounding box center [429, 274] width 26 height 20
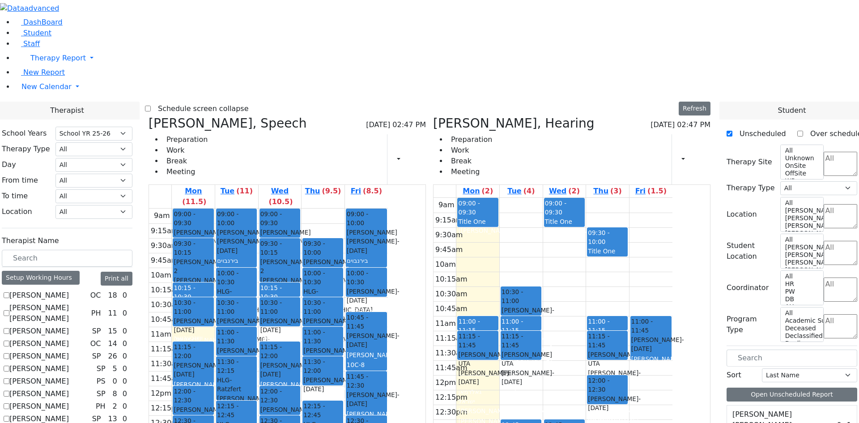
click at [331, 404] on div "9am 9:15am 9:30am 9:45am 10am 10:15am 10:30am 10:45am 11am 11:15am 11:30am 11:4…" at bounding box center [268, 385] width 239 height 354
select select "212"
drag, startPoint x: 467, startPoint y: 132, endPoint x: 453, endPoint y: 109, distance: 26.1
click at [388, 208] on div "09:00 - 10:00 Bnai [PERSON_NAME] [PERSON_NAME] - [DATE] [PERSON_NAME] [PERSON_N…" at bounding box center [366, 385] width 43 height 354
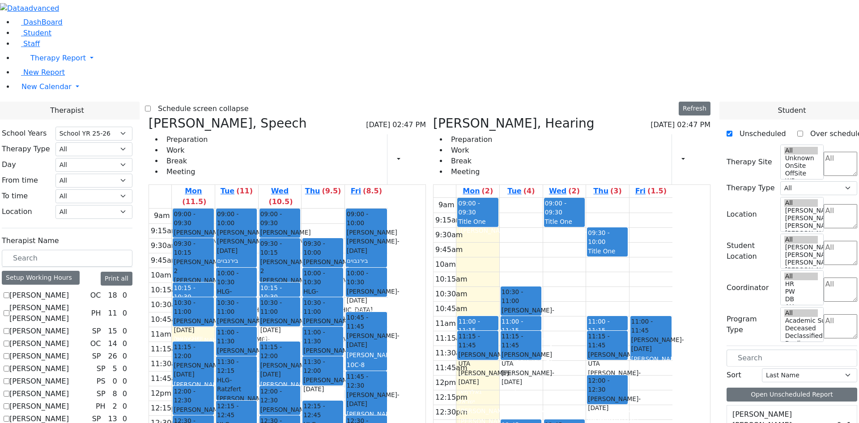
scroll to position [406, 0]
checkbox input "true"
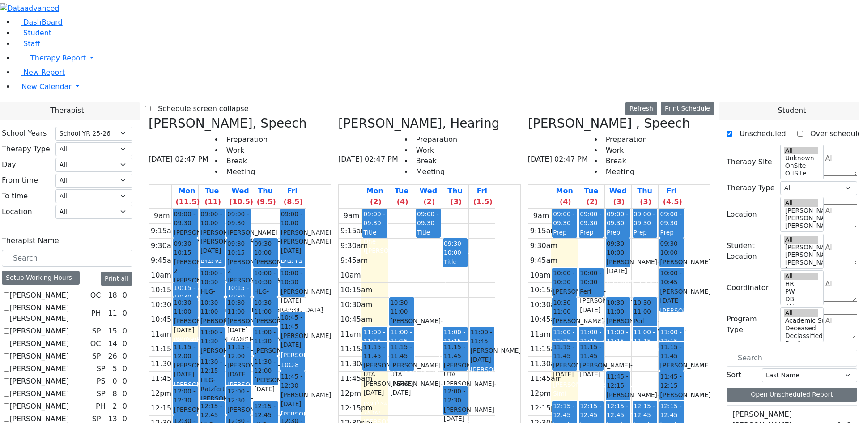
click at [232, 102] on label "Schedule screen collapse" at bounding box center [200, 109] width 98 height 14
click at [151, 106] on input "Schedule screen collapse" at bounding box center [148, 109] width 6 height 6
checkbox input "true"
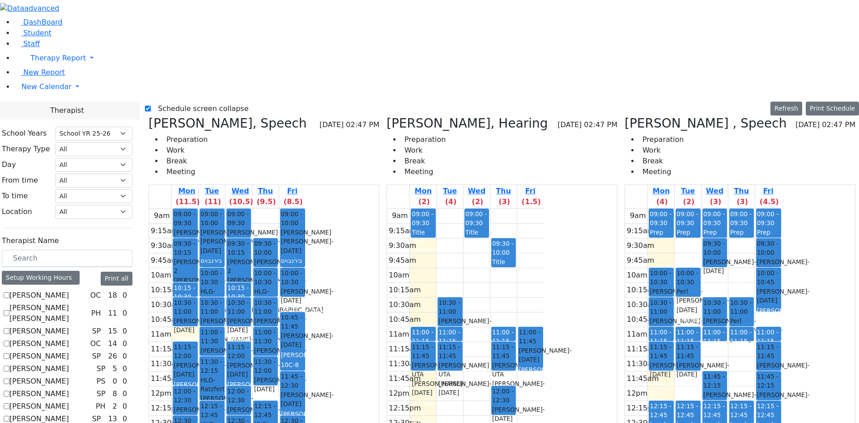
scroll to position [347, 0]
click at [699, 361] on div "[PERSON_NAME] - [DATE]" at bounding box center [687, 370] width 23 height 18
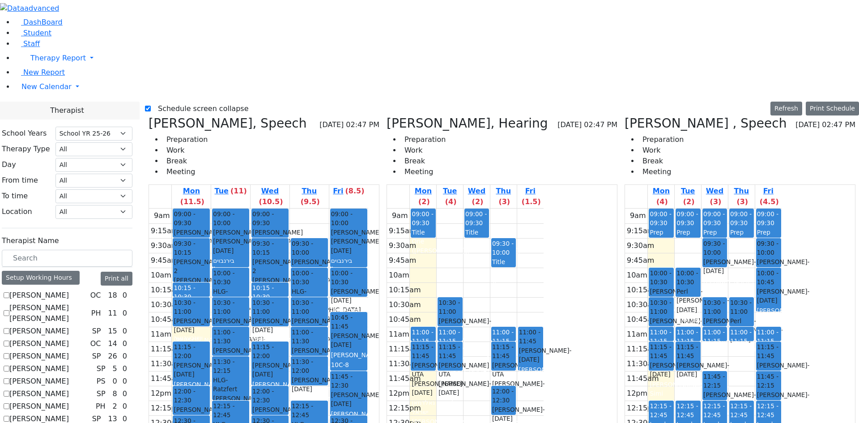
drag, startPoint x: 225, startPoint y: 387, endPoint x: 318, endPoint y: 361, distance: 96.7
click at [318, 361] on tr "09:00 - 09:30 [PERSON_NAME] [PERSON_NAME] - [DATE] הערשקאוויטש [PERSON_NAME] שנ…" at bounding box center [258, 385] width 219 height 354
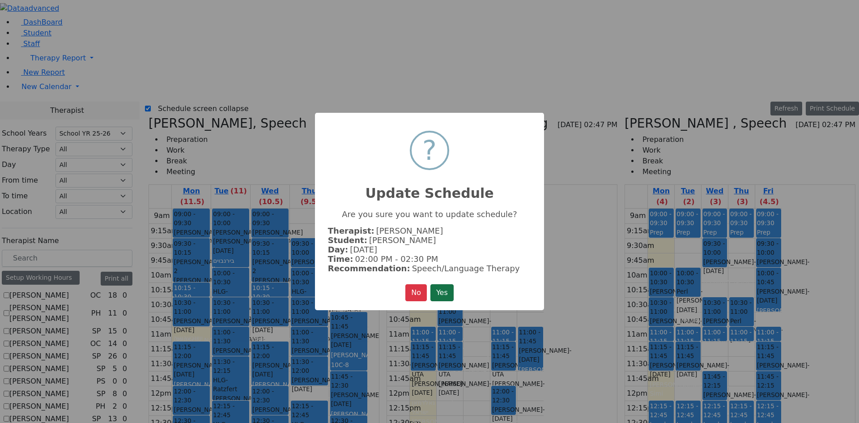
click at [447, 289] on button "Yes" at bounding box center [441, 292] width 23 height 17
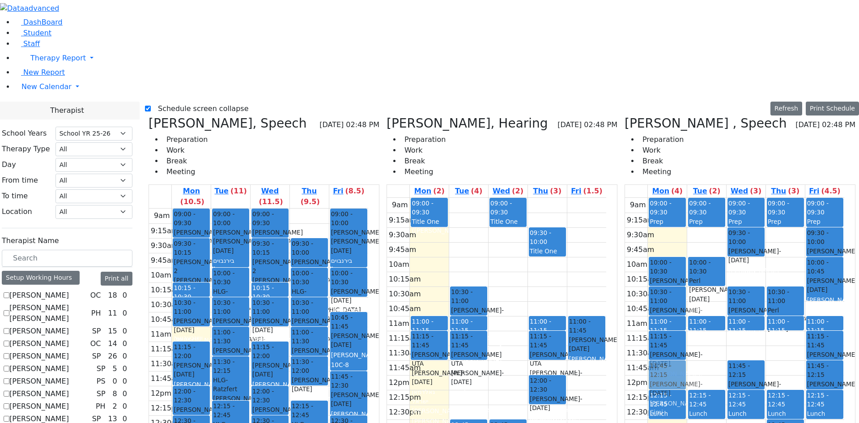
drag, startPoint x: 711, startPoint y: 192, endPoint x: 680, endPoint y: 217, distance: 39.4
click at [680, 217] on tr "09:00 - 09:30 Prep 10:00 - 10:30 [PERSON_NAME] - [DATE] [PERSON_NAME][GEOGRAPHI…" at bounding box center [734, 375] width 219 height 354
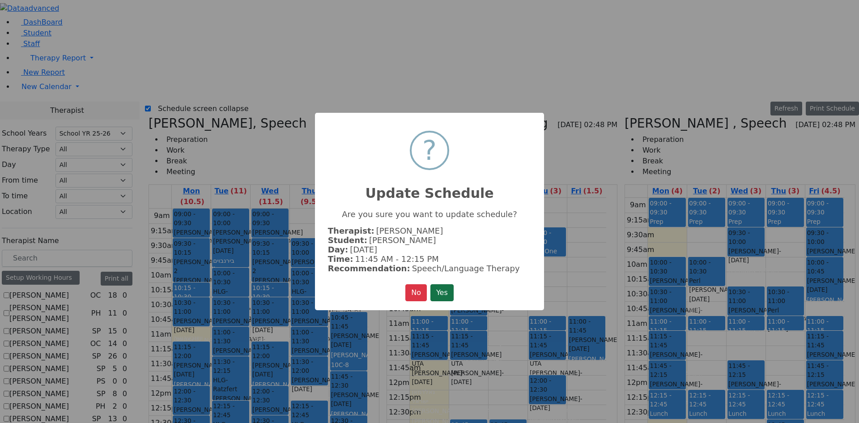
click at [446, 292] on button "Yes" at bounding box center [441, 292] width 23 height 17
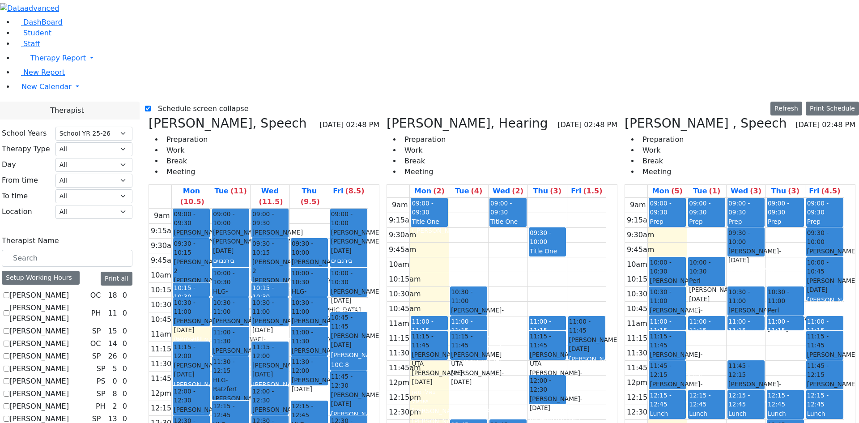
drag, startPoint x: 299, startPoint y: 355, endPoint x: 273, endPoint y: 379, distance: 35.1
click at [273, 379] on tr "09:00 - 09:30 [PERSON_NAME] [PERSON_NAME] - [DATE] הערשקאוויטש [PERSON_NAME] שנ…" at bounding box center [258, 385] width 219 height 354
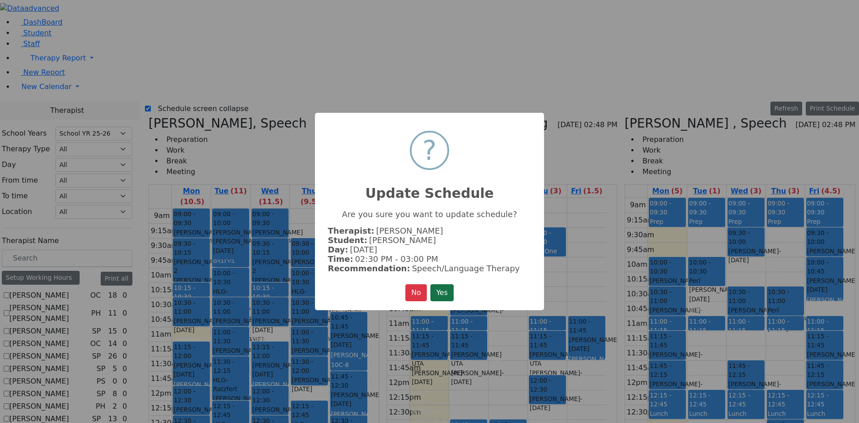
click at [440, 295] on button "Yes" at bounding box center [441, 292] width 23 height 17
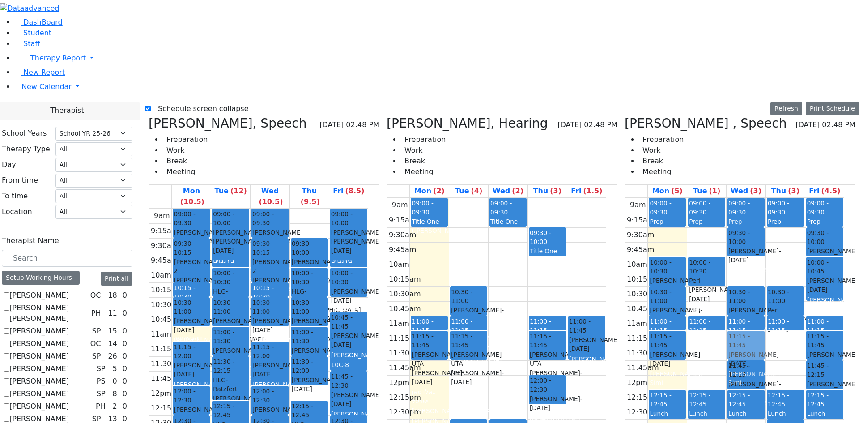
drag, startPoint x: 671, startPoint y: 224, endPoint x: 732, endPoint y: 195, distance: 66.6
click at [747, 198] on tr "09:00 - 09:30 Prep 10:00 - 10:30 [PERSON_NAME] - [DATE] [PERSON_NAME][GEOGRAPHI…" at bounding box center [734, 375] width 219 height 354
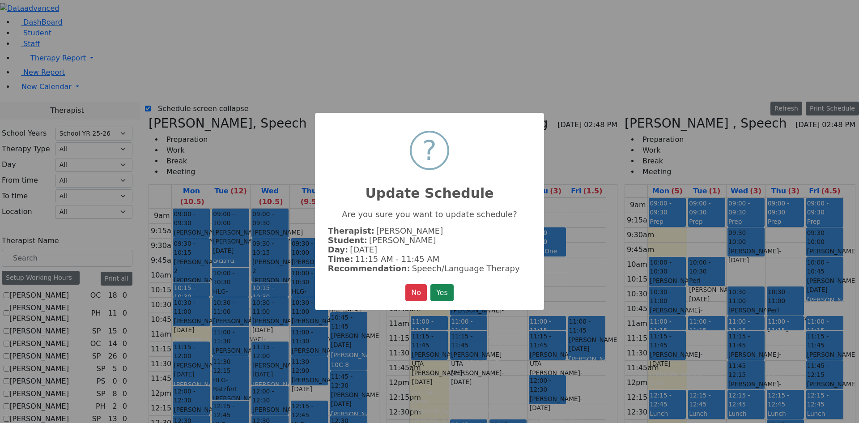
click at [458, 291] on div "× ? Update Schedule Are you sure you want to update schedule? Therapist: [PERSO…" at bounding box center [429, 211] width 229 height 197
click at [449, 289] on button "Yes" at bounding box center [441, 292] width 23 height 17
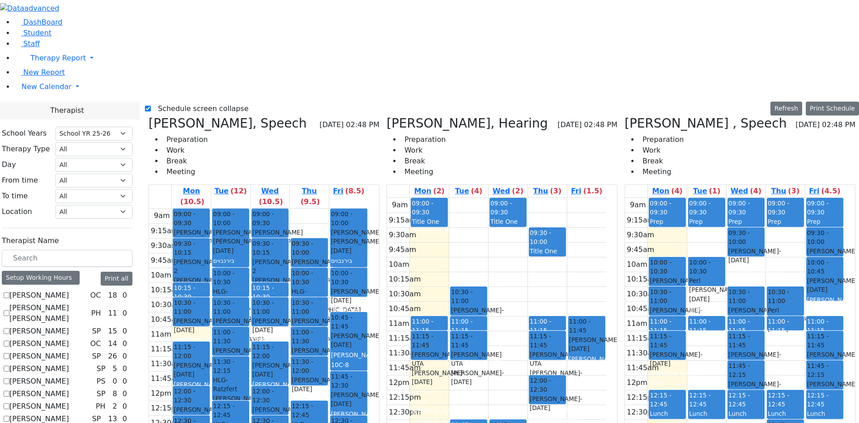
drag, startPoint x: 258, startPoint y: 389, endPoint x: 230, endPoint y: 385, distance: 28.0
click at [230, 385] on tr "09:00 - 09:30 [PERSON_NAME] [PERSON_NAME] - [DATE] הערשקאוויטש [PERSON_NAME] שנ…" at bounding box center [258, 385] width 219 height 354
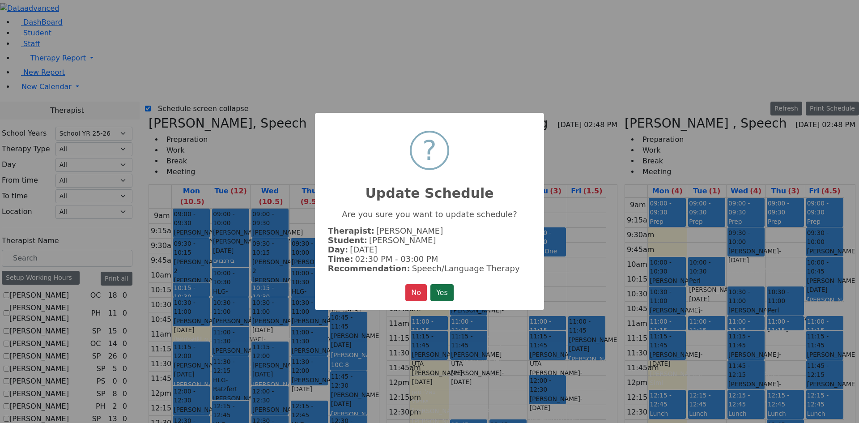
click at [439, 287] on button "Yes" at bounding box center [441, 292] width 23 height 17
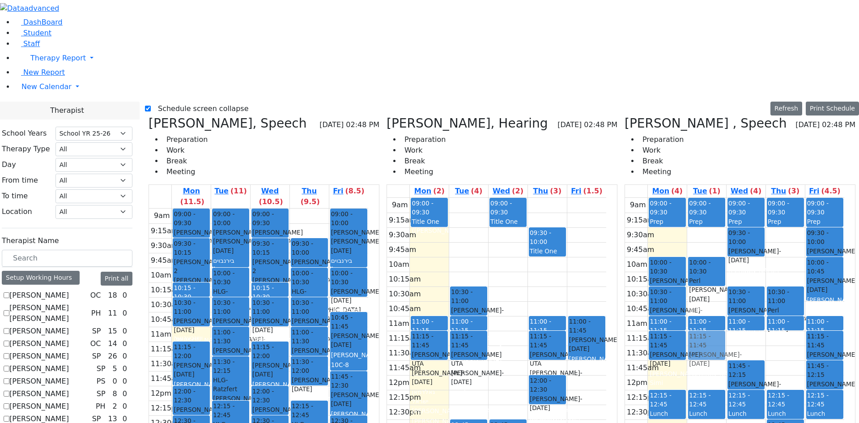
drag, startPoint x: 754, startPoint y: 192, endPoint x: 749, endPoint y: 193, distance: 5.0
click at [709, 198] on tr "09:00 - 09:30 Prep 10:00 - 10:30 [PERSON_NAME] - [DATE] [PERSON_NAME][GEOGRAPHI…" at bounding box center [734, 375] width 219 height 354
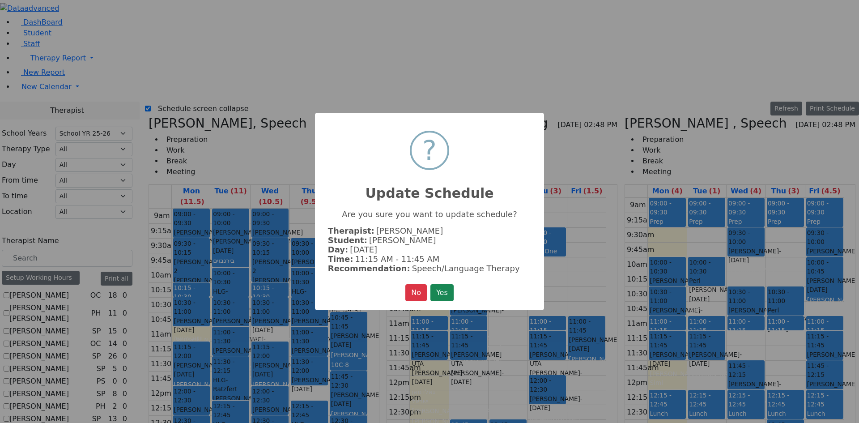
click at [444, 289] on button "Yes" at bounding box center [441, 292] width 23 height 17
